Goal: Transaction & Acquisition: Purchase product/service

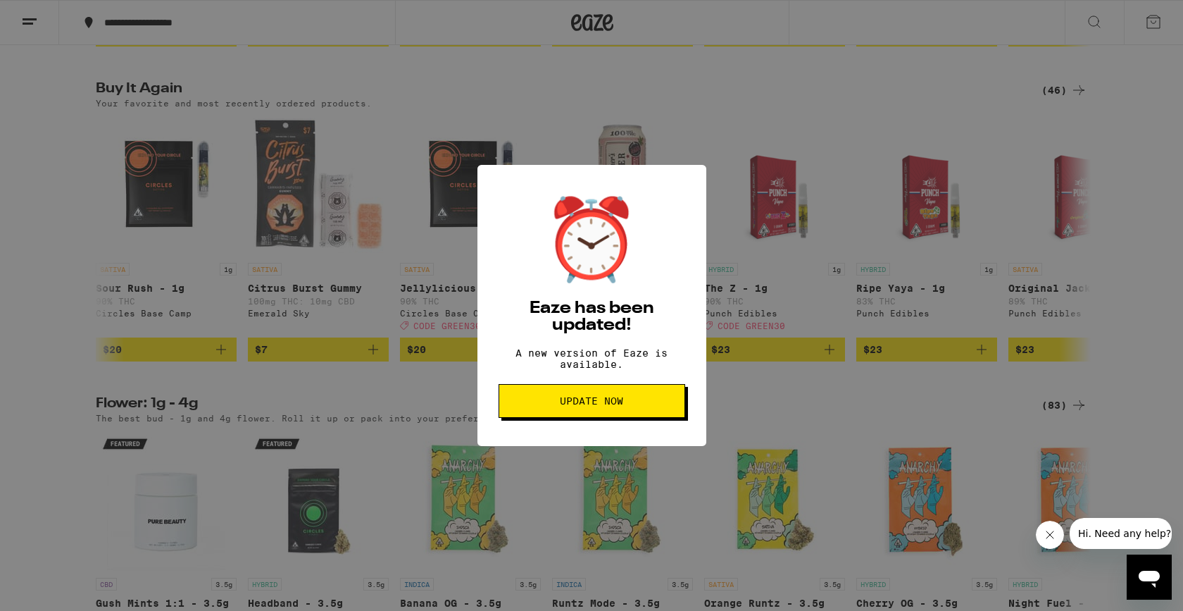
scroll to position [0, 99]
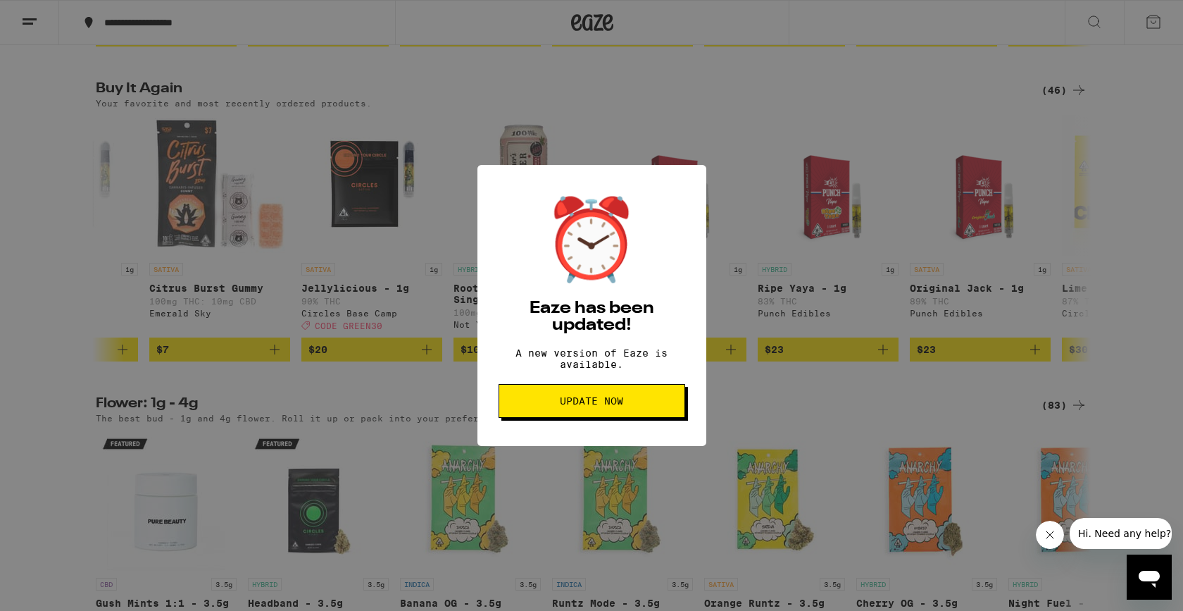
click at [581, 406] on span "Update Now" at bounding box center [591, 401] width 63 height 10
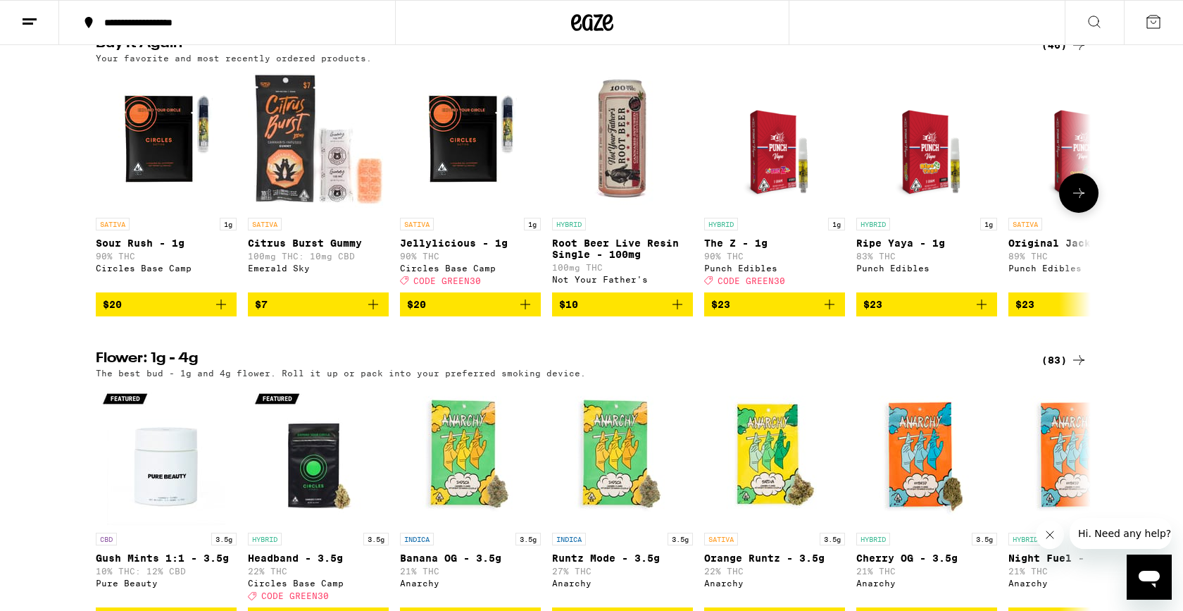
click at [528, 313] on icon "Add to bag" at bounding box center [525, 304] width 17 height 17
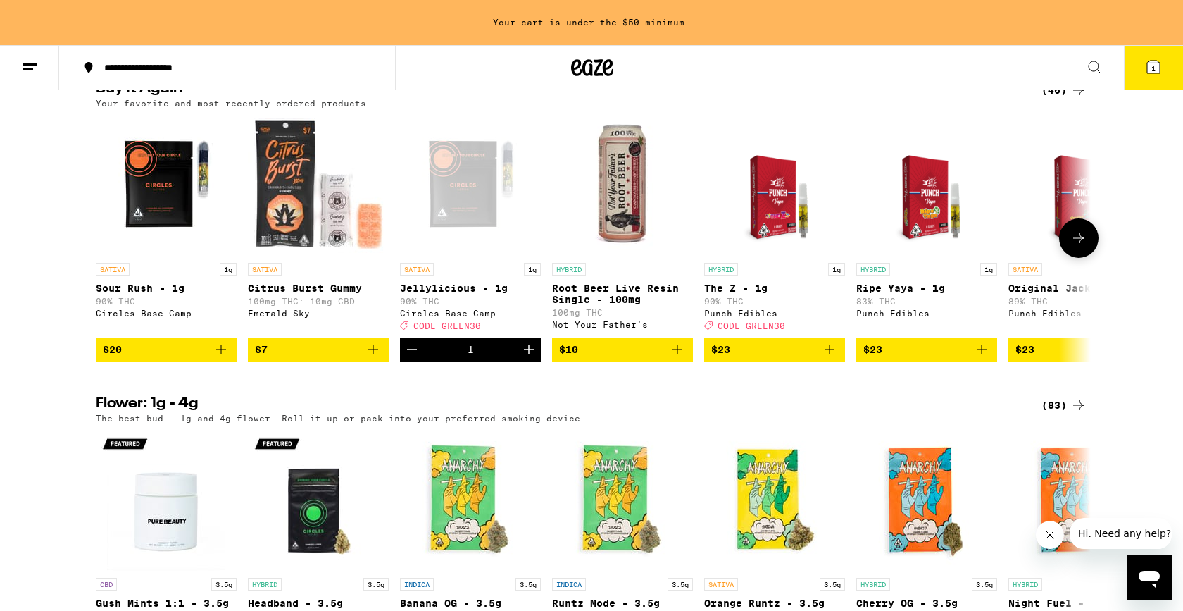
scroll to position [1179, 0]
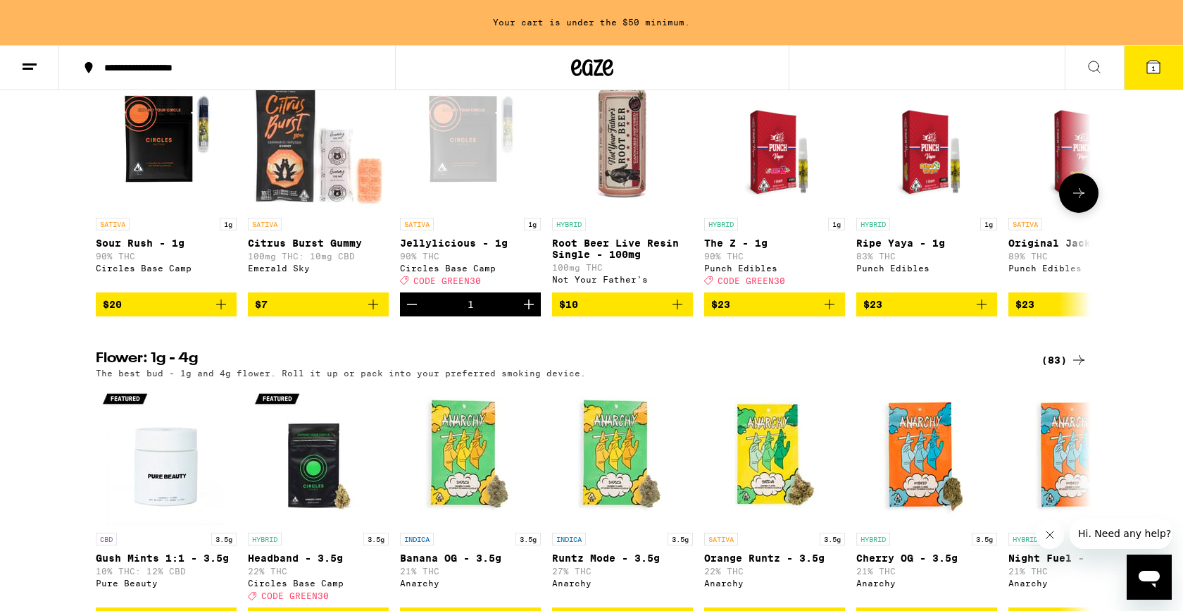
click at [528, 313] on icon "Increment" at bounding box center [529, 304] width 17 height 17
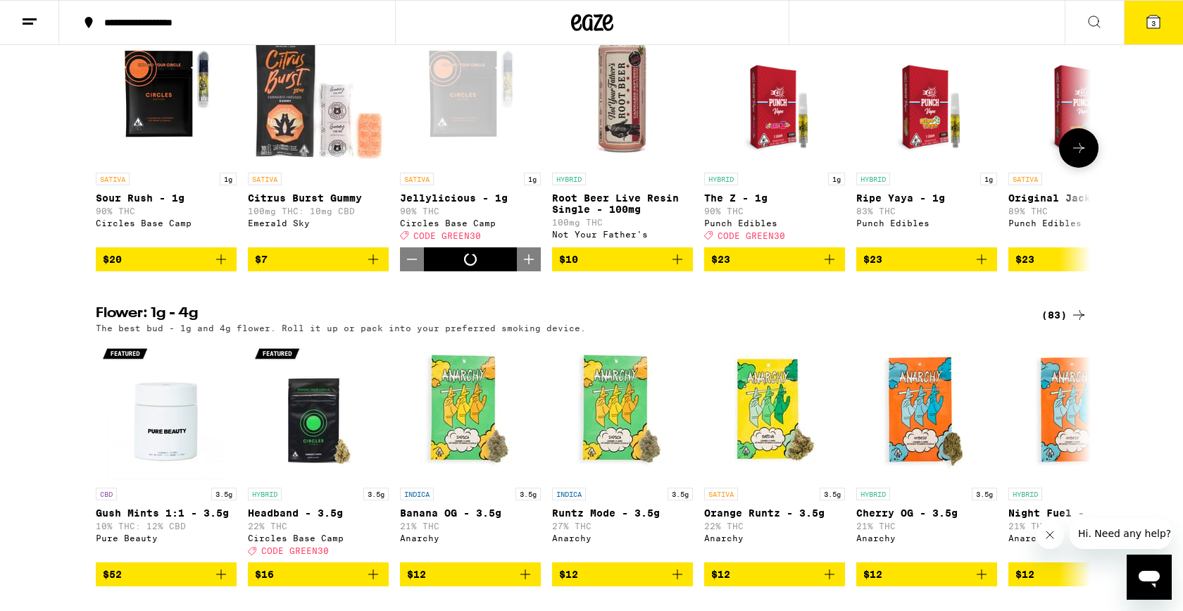
scroll to position [1134, 0]
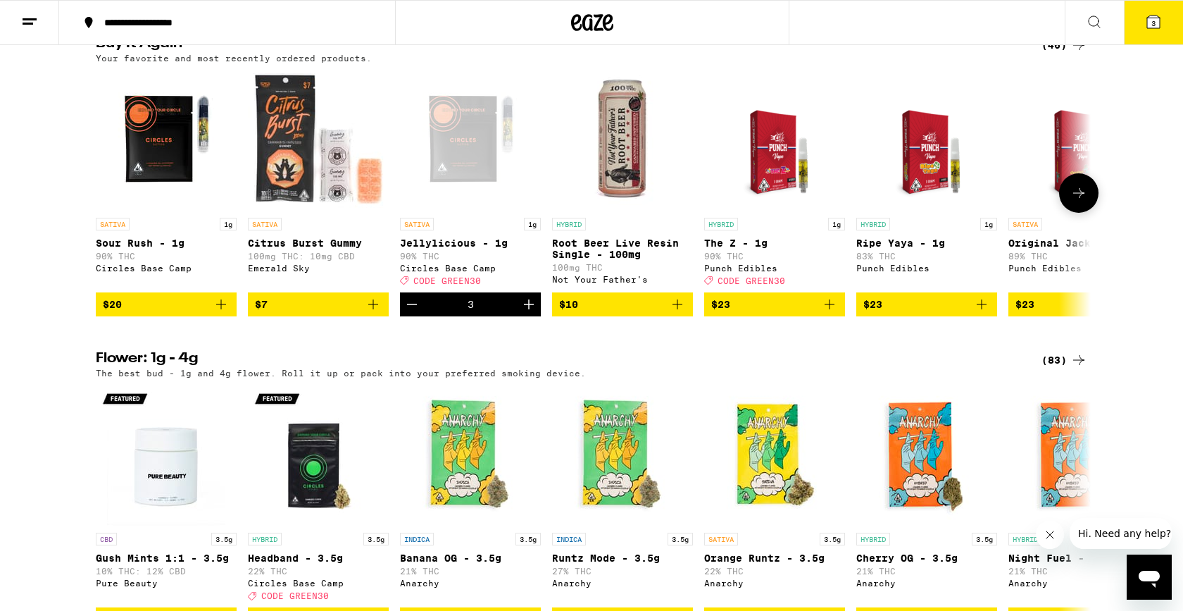
click at [528, 313] on icon "Increment" at bounding box center [529, 304] width 17 height 17
click at [1164, 19] on button "5" at bounding box center [1153, 23] width 59 height 44
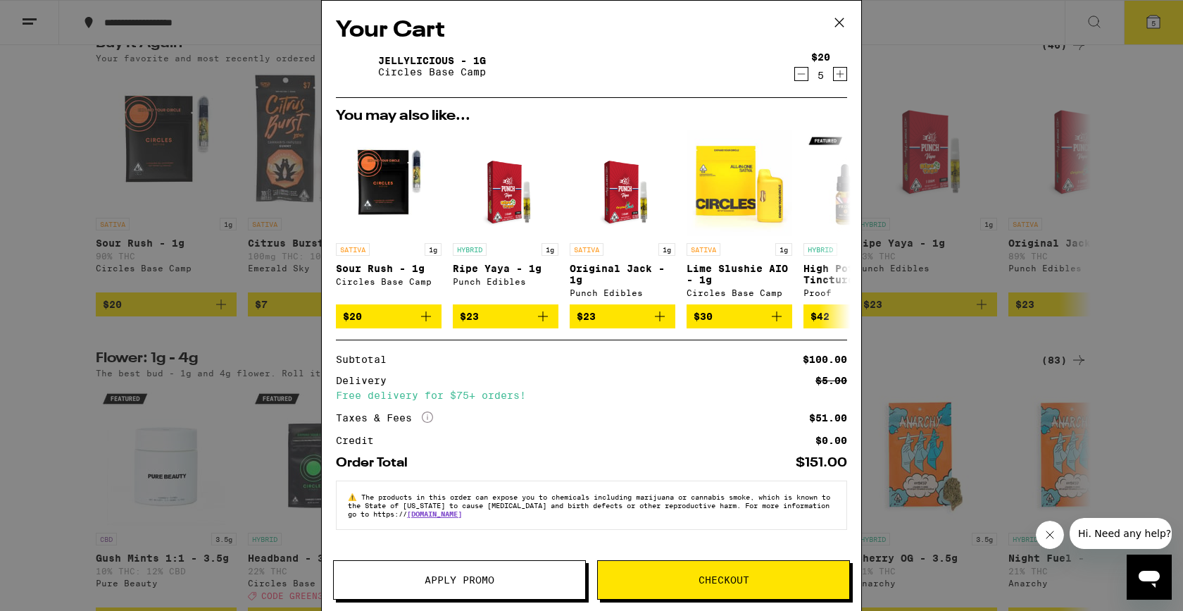
click at [841, 18] on icon at bounding box center [839, 22] width 21 height 21
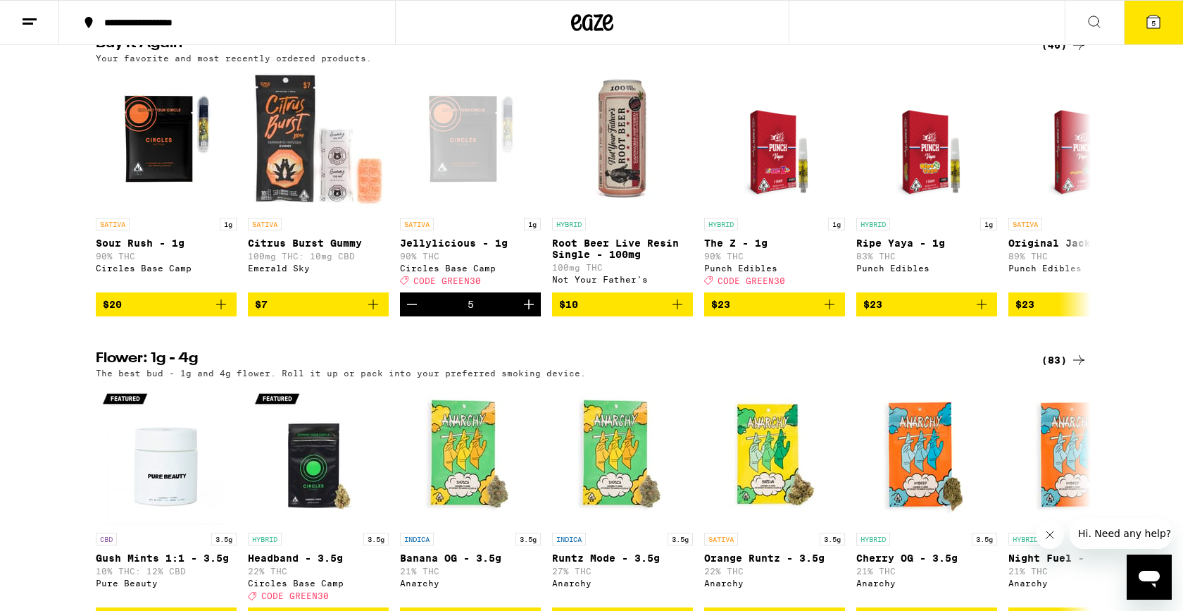
click at [1155, 25] on span "5" at bounding box center [1154, 23] width 4 height 8
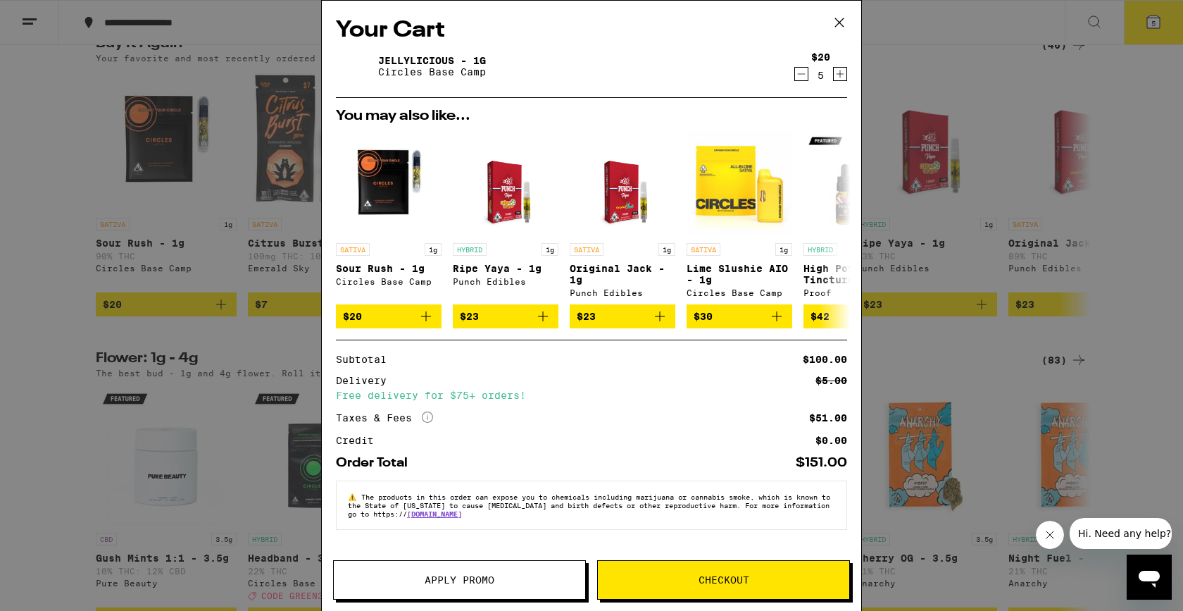
click at [462, 583] on span "Apply Promo" at bounding box center [460, 580] width 70 height 10
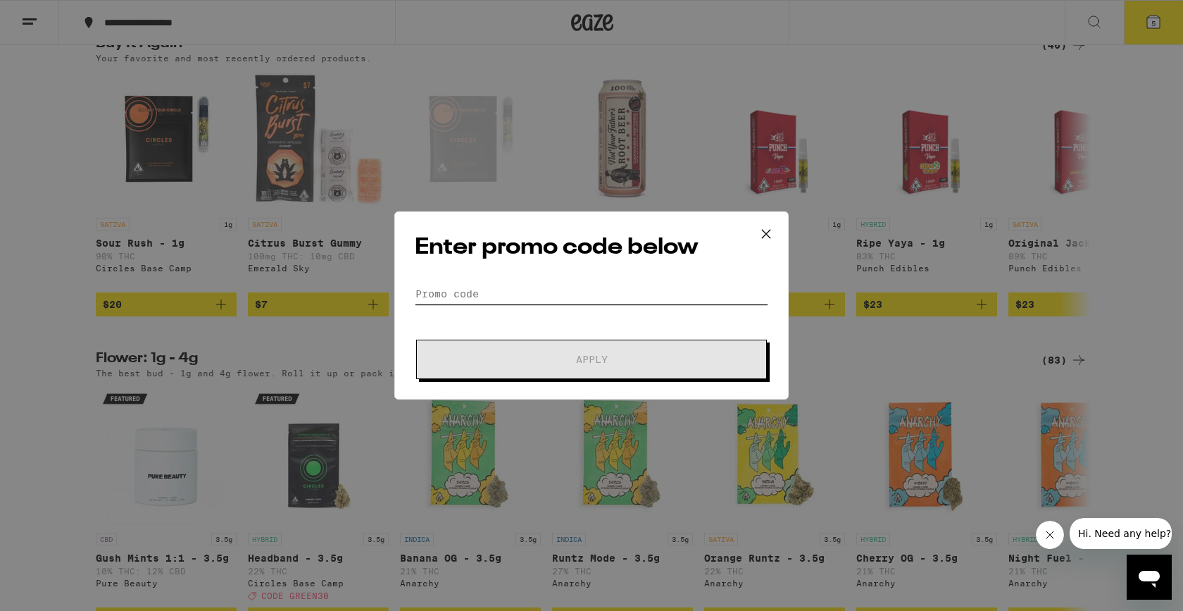
click at [472, 289] on input "Promo Code" at bounding box center [592, 293] width 354 height 21
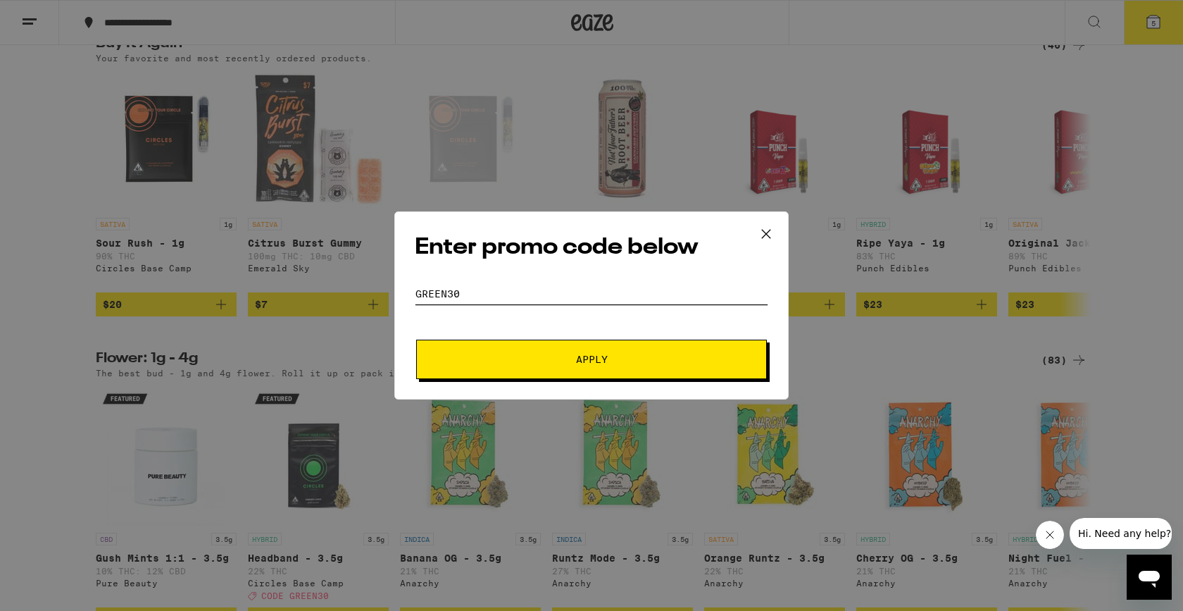
type input "green30"
click at [549, 363] on button "Apply" at bounding box center [591, 359] width 351 height 39
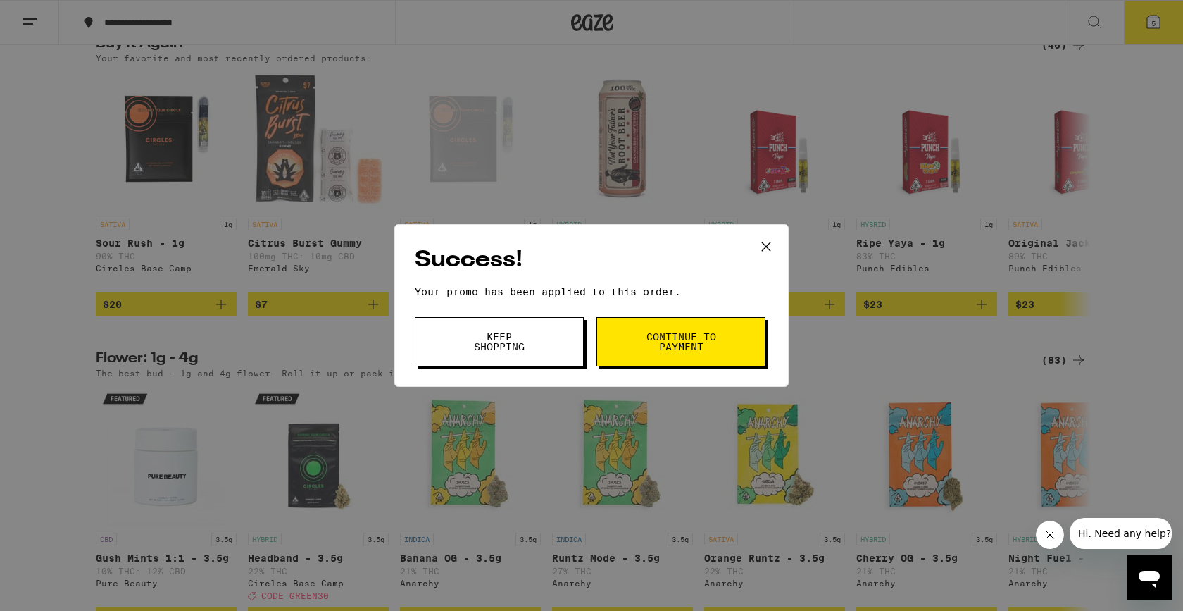
click at [673, 334] on span "Continue to payment" at bounding box center [681, 342] width 72 height 20
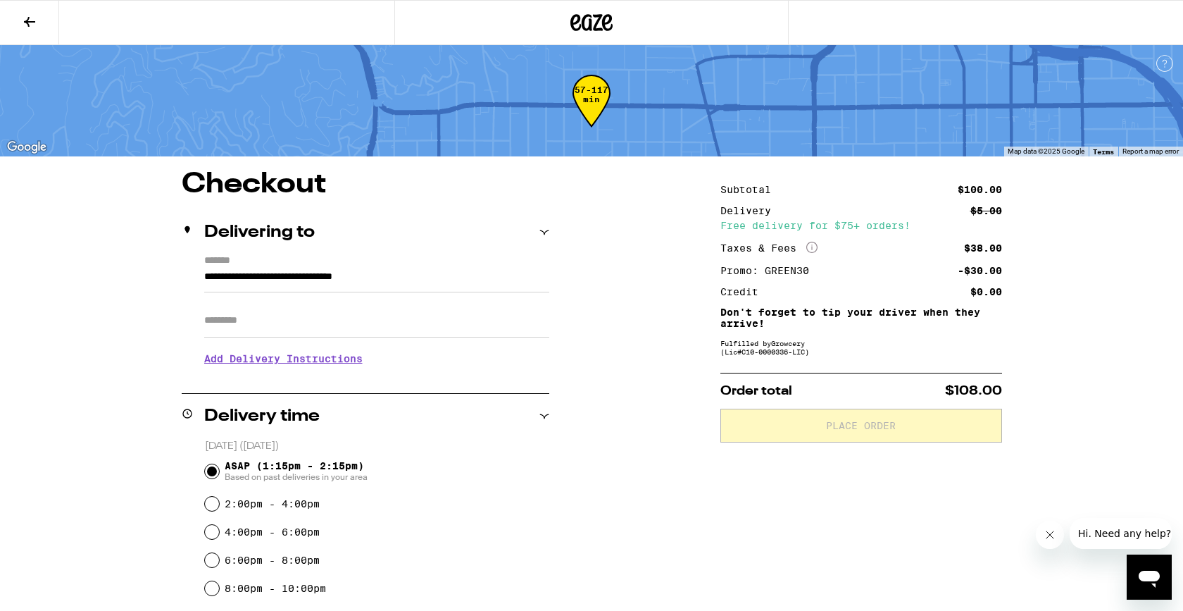
click at [282, 325] on input "Apt/Suite" at bounding box center [376, 321] width 345 height 34
type input "*"
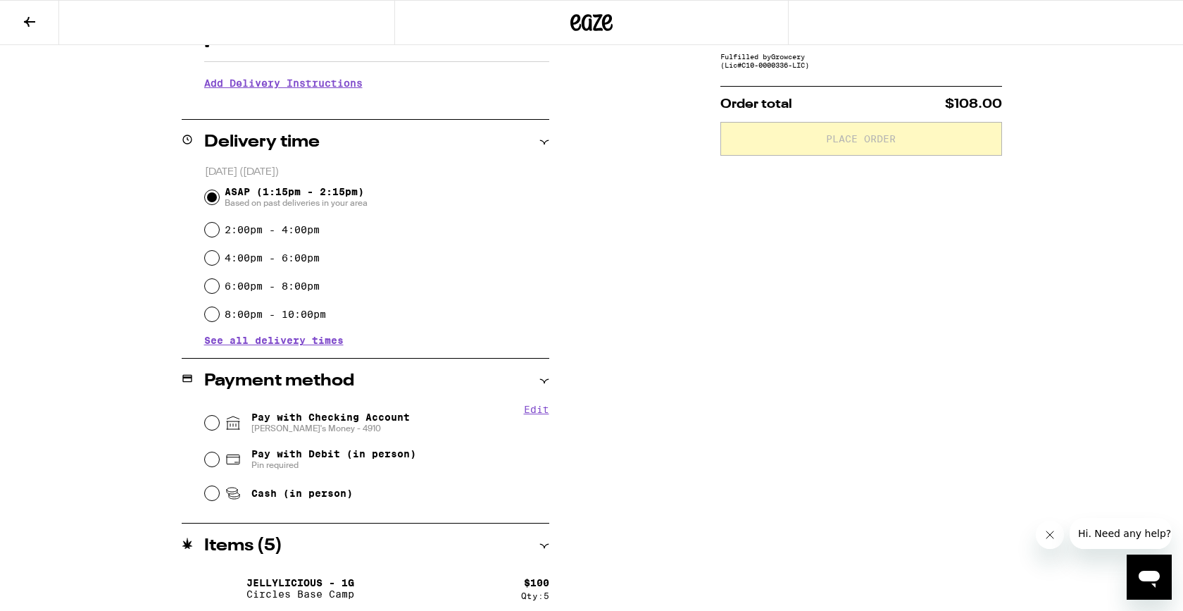
scroll to position [296, 0]
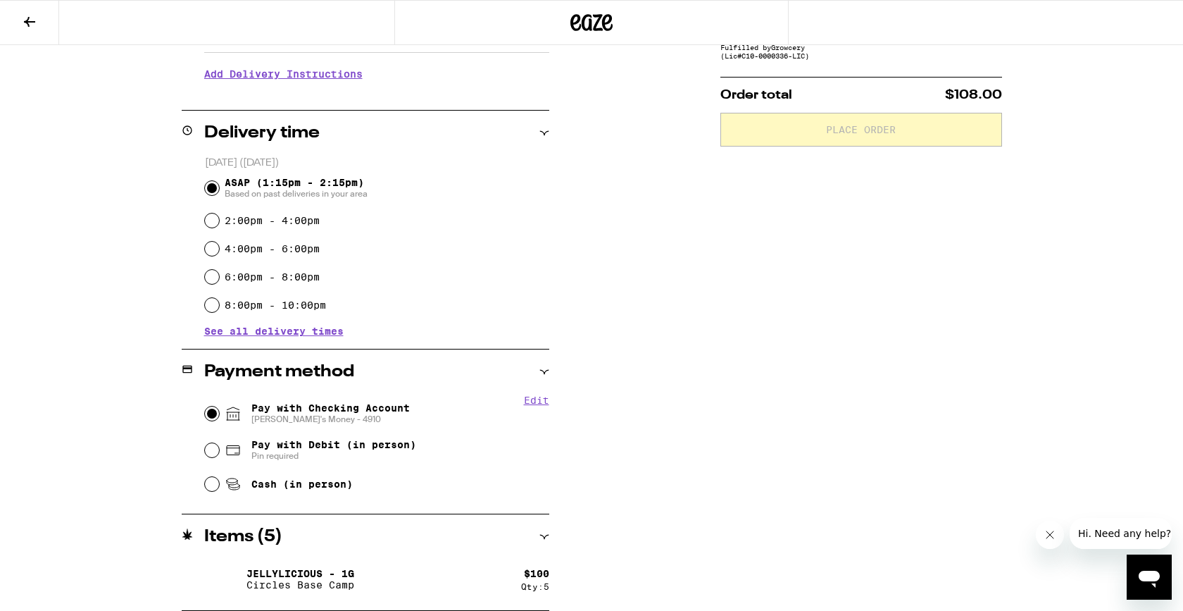
click at [212, 415] on input "Pay with Checking Account [PERSON_NAME]'s Money - 4910" at bounding box center [212, 413] width 14 height 14
radio input "true"
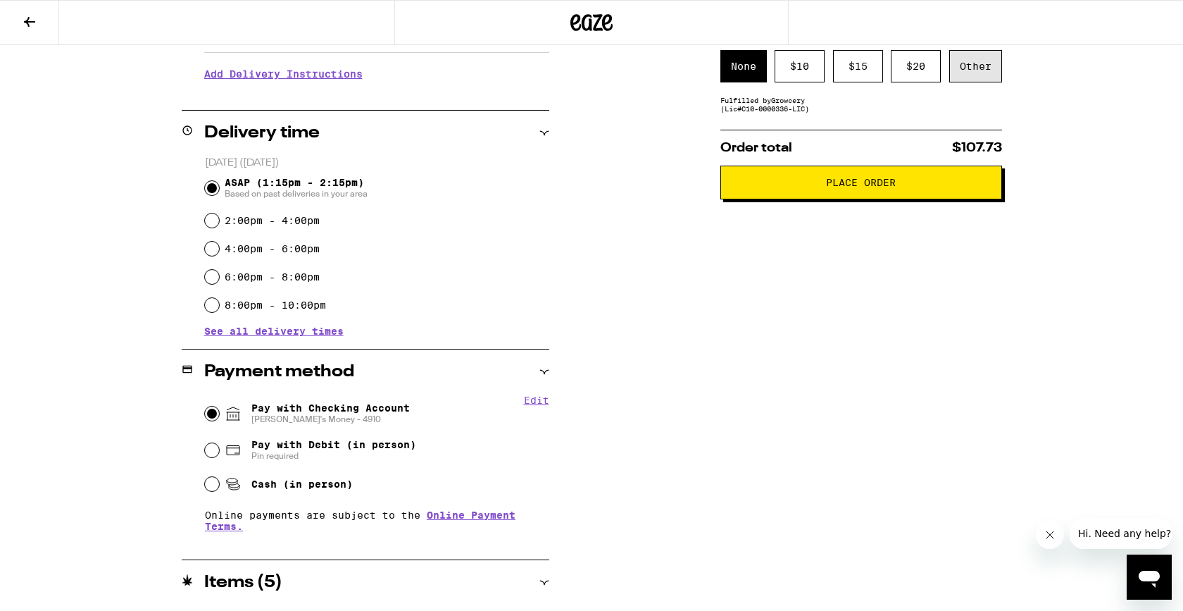
click at [986, 63] on div "Other" at bounding box center [976, 66] width 53 height 32
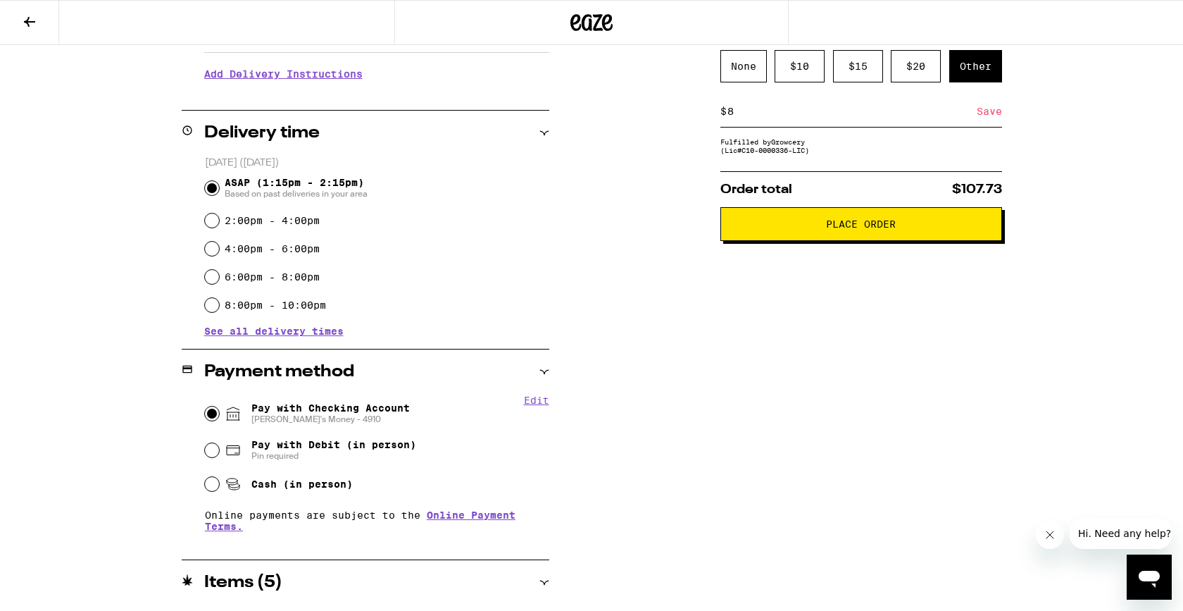
type input "8"
click at [987, 117] on div "Save" at bounding box center [989, 111] width 25 height 31
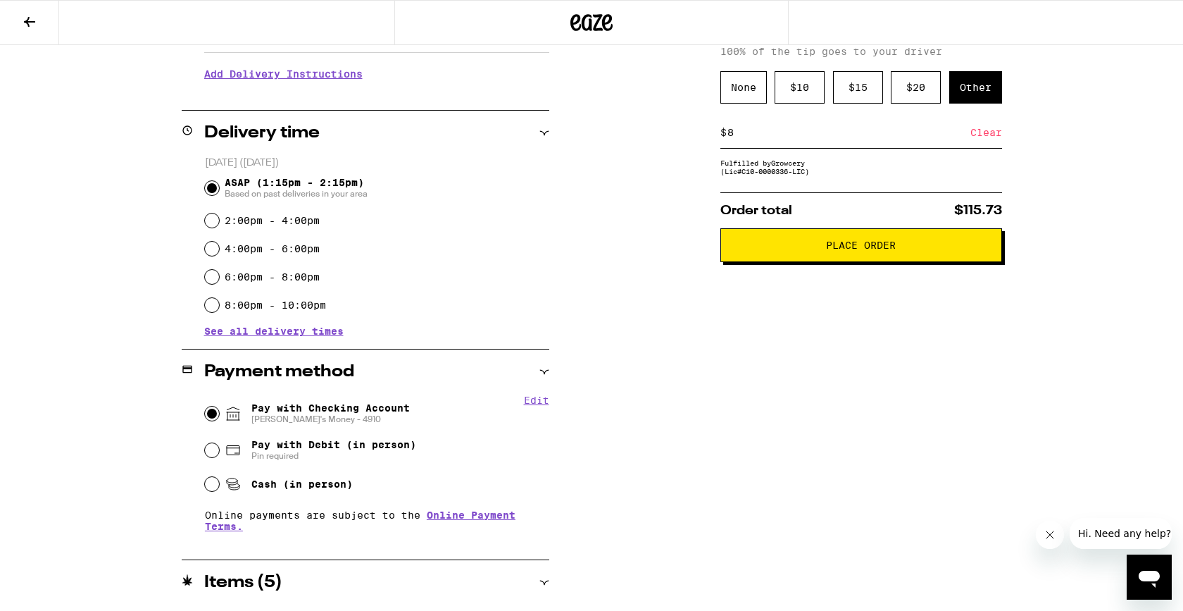
click at [896, 250] on span "Place Order" at bounding box center [862, 245] width 258 height 10
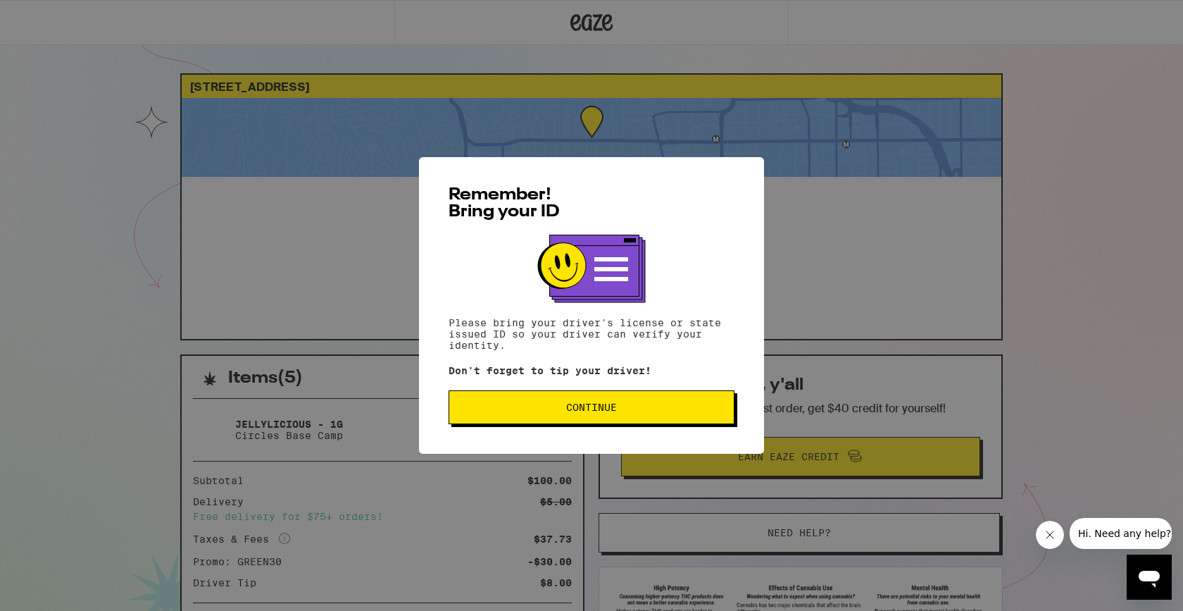
click at [680, 416] on button "Continue" at bounding box center [592, 407] width 286 height 34
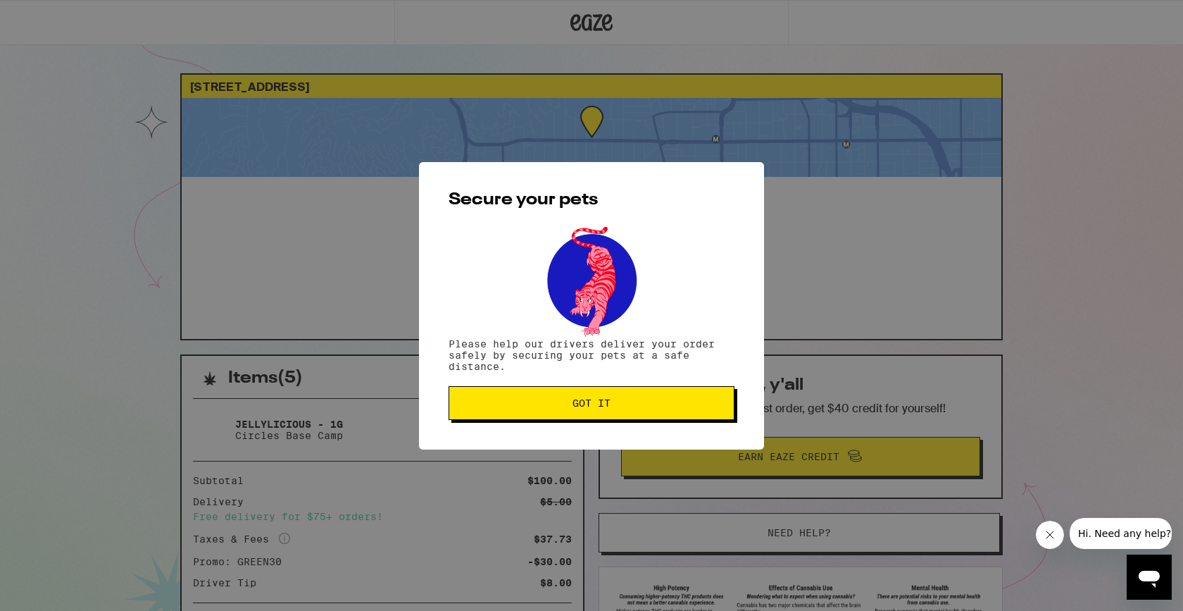
click at [680, 416] on button "Got it" at bounding box center [592, 403] width 286 height 34
